Goal: Navigation & Orientation: Find specific page/section

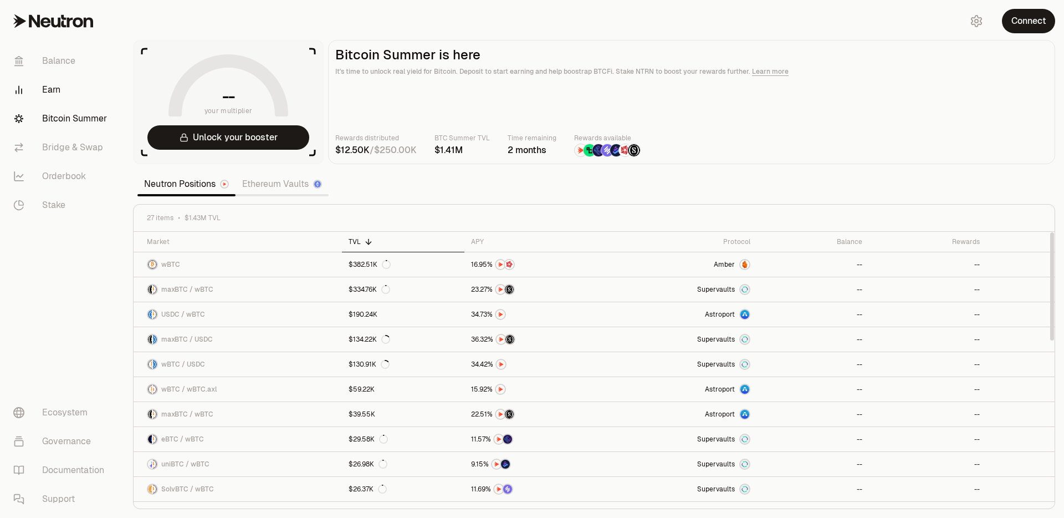
click at [41, 86] on link "Earn" at bounding box center [61, 89] width 115 height 29
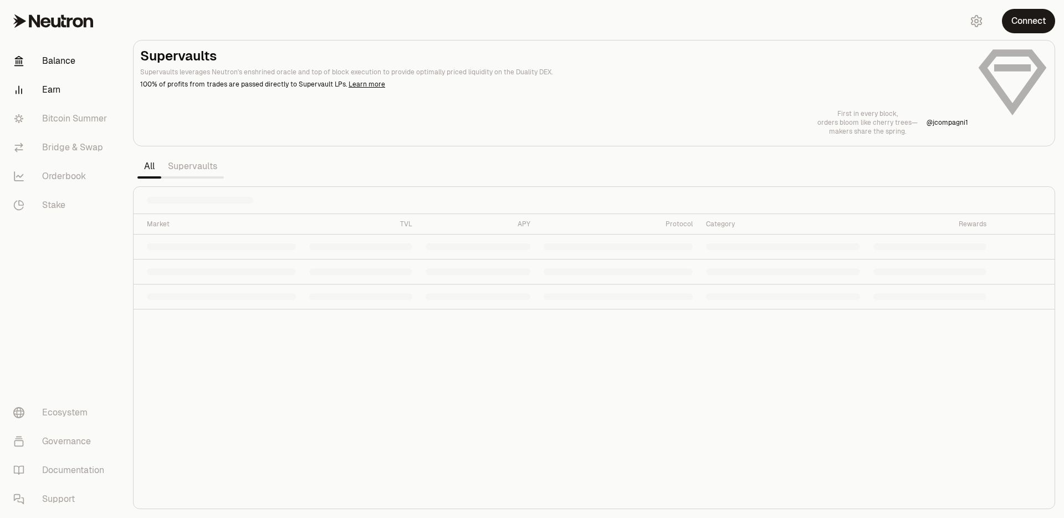
click at [53, 58] on link "Balance" at bounding box center [61, 61] width 115 height 29
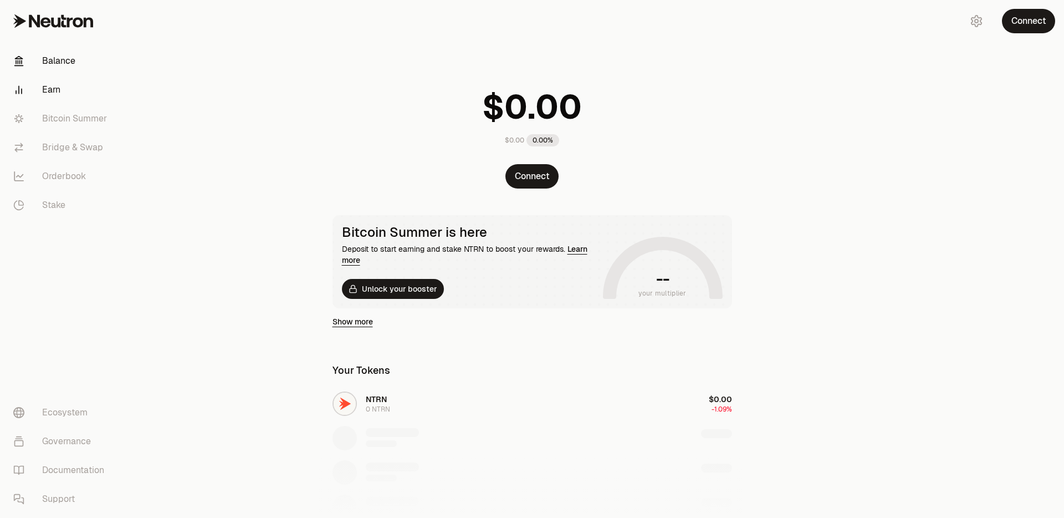
click at [56, 84] on link "Earn" at bounding box center [61, 89] width 115 height 29
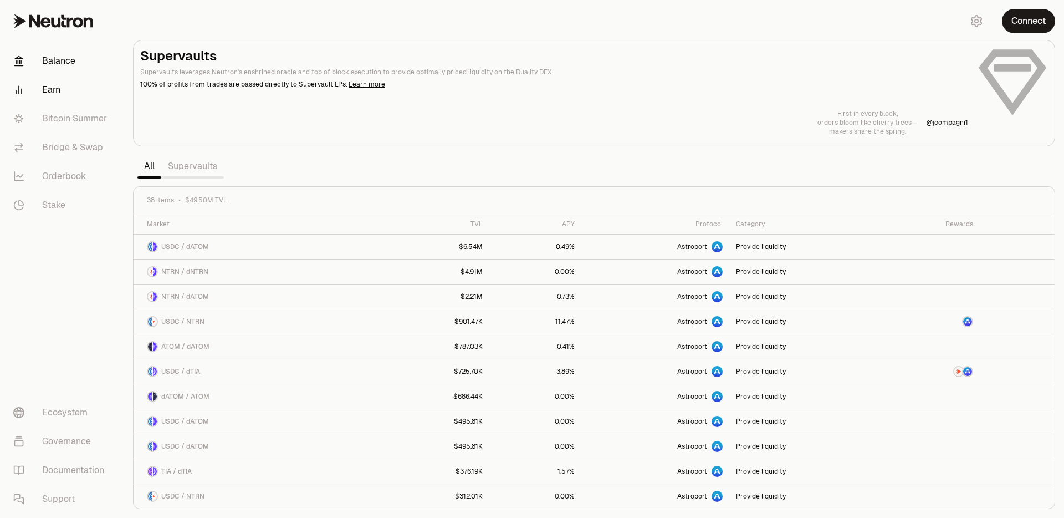
click at [59, 69] on link "Balance" at bounding box center [61, 61] width 115 height 29
